Goal: Information Seeking & Learning: Compare options

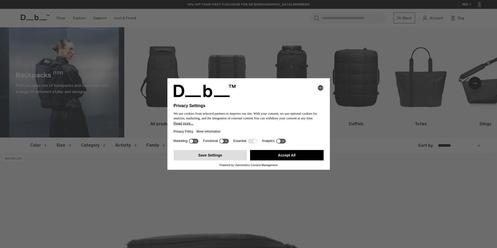
click at [236, 154] on button "Save Settings" at bounding box center [211, 155] width 74 height 10
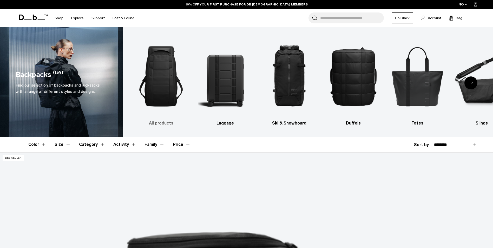
click at [168, 99] on img "1 / 10" at bounding box center [161, 76] width 55 height 82
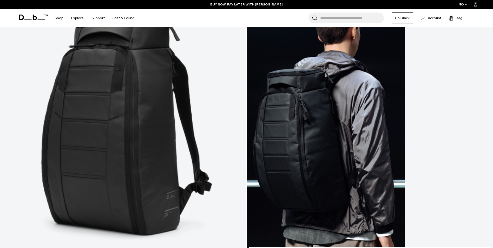
scroll to position [163, 0]
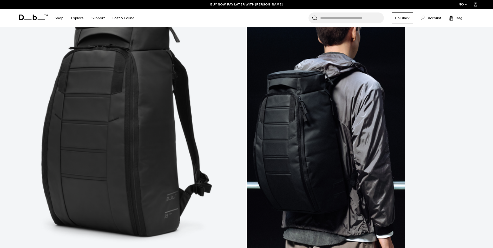
click at [247, 84] on link "Hugger Backpack 30L" at bounding box center [370, 126] width 246 height 274
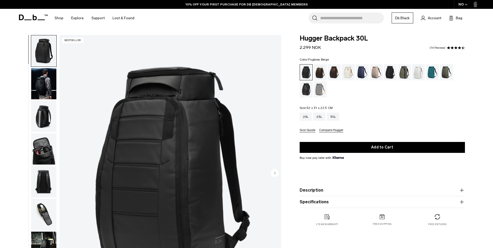
click at [375, 78] on div "Fogbow Beige" at bounding box center [376, 72] width 13 height 16
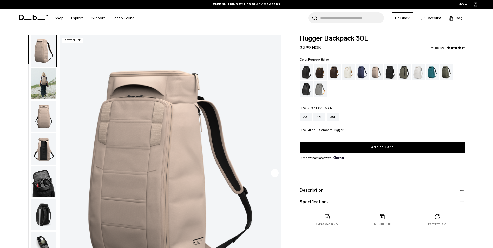
click at [46, 77] on img "button" at bounding box center [43, 83] width 25 height 31
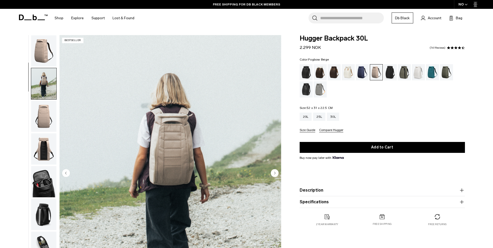
scroll to position [33, 0]
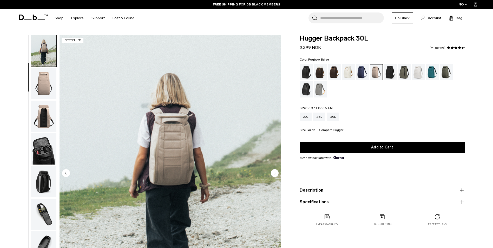
click at [45, 109] on img "button" at bounding box center [43, 116] width 25 height 31
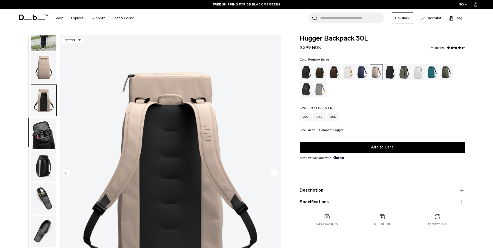
scroll to position [49, 0]
click at [47, 143] on img "button" at bounding box center [43, 132] width 25 height 31
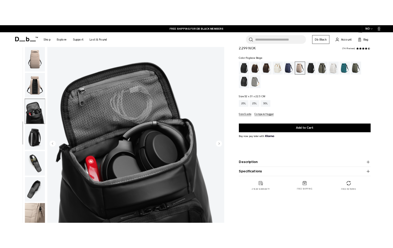
scroll to position [25, 0]
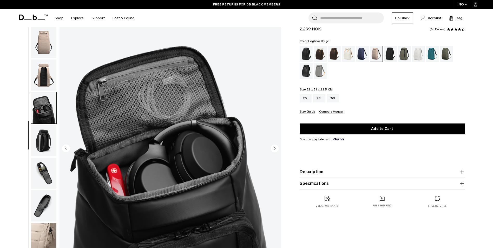
click at [43, 149] on img "button" at bounding box center [43, 140] width 25 height 31
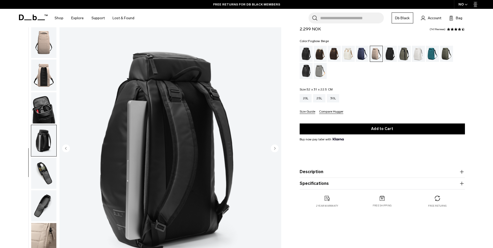
click at [45, 177] on img "button" at bounding box center [43, 173] width 25 height 31
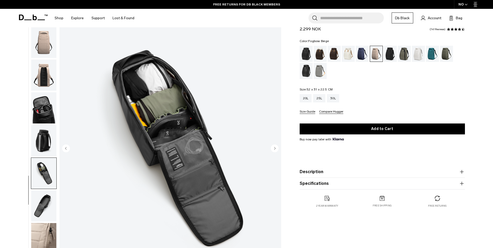
click at [46, 149] on img "button" at bounding box center [43, 140] width 25 height 31
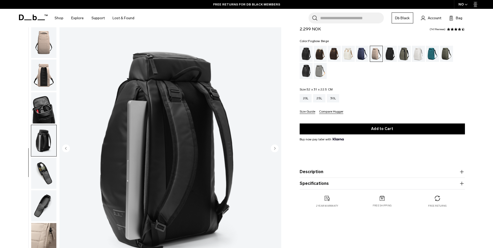
click at [45, 173] on img "button" at bounding box center [43, 173] width 25 height 31
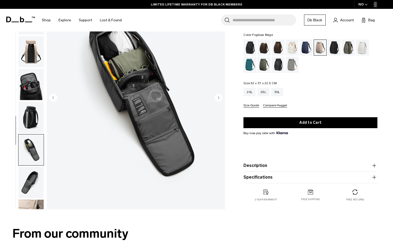
scroll to position [50, 0]
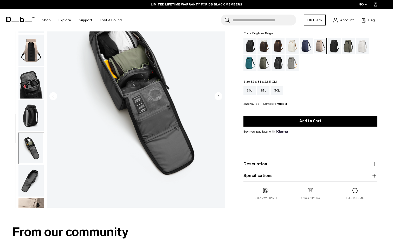
click at [29, 184] on img "button" at bounding box center [30, 180] width 25 height 31
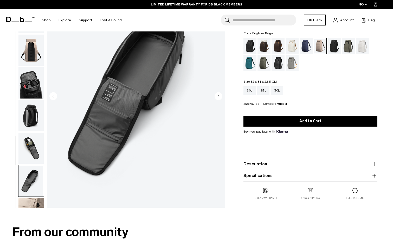
scroll to position [104, 0]
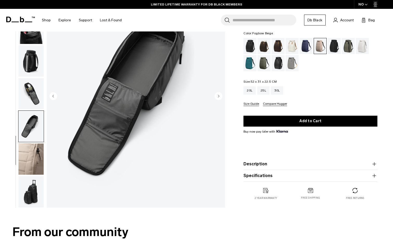
click at [29, 184] on ul at bounding box center [31, 96] width 26 height 222
click at [28, 200] on img "button" at bounding box center [30, 191] width 25 height 31
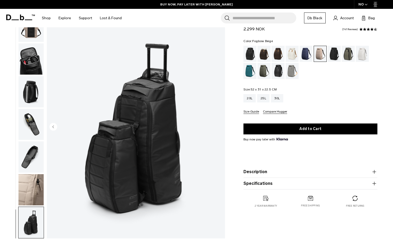
scroll to position [0, 0]
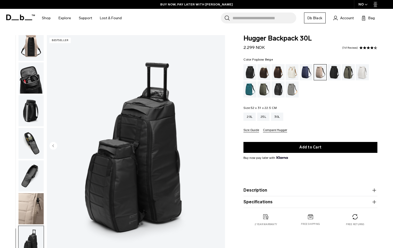
click at [29, 49] on img "button" at bounding box center [30, 45] width 25 height 31
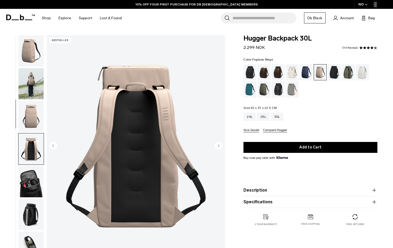
click at [33, 53] on img "button" at bounding box center [30, 50] width 25 height 31
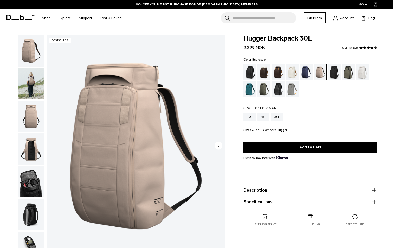
click at [279, 74] on div "Espresso" at bounding box center [277, 72] width 13 height 16
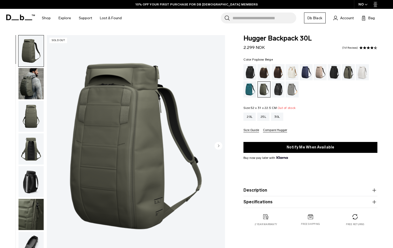
click at [319, 72] on div "Fogbow Beige" at bounding box center [319, 72] width 13 height 16
